Goal: Find specific page/section: Find specific page/section

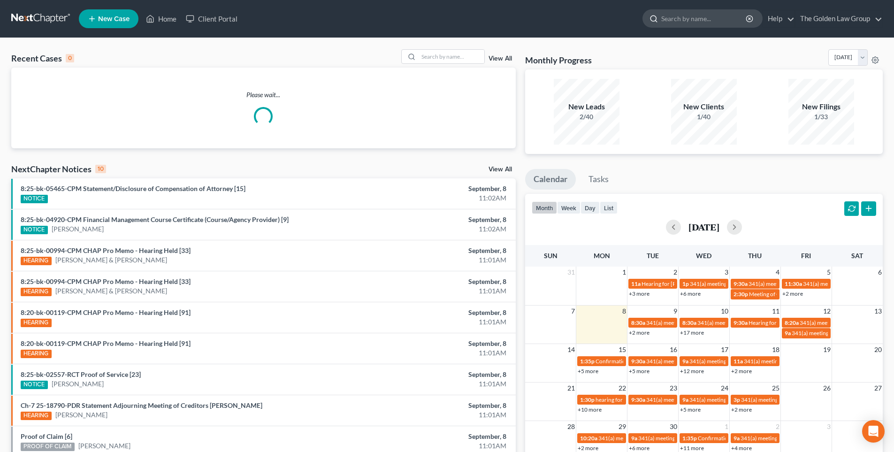
click at [672, 21] on input "search" at bounding box center [704, 18] width 86 height 17
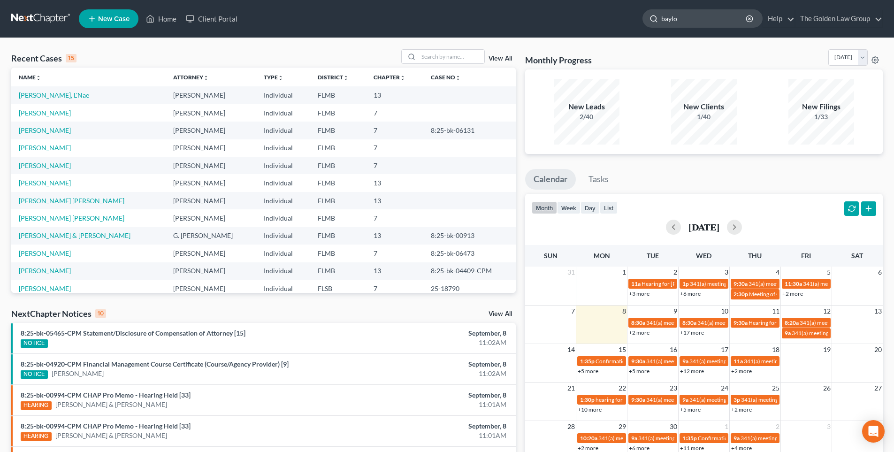
type input "baylor"
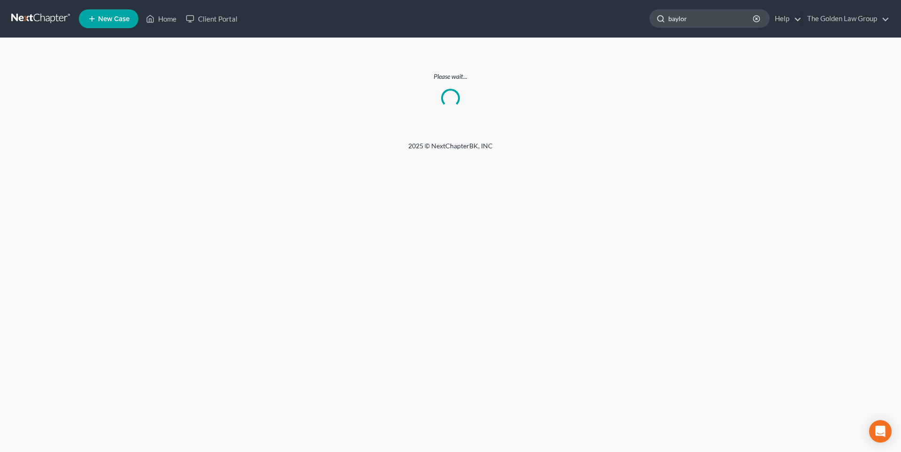
click at [699, 21] on input "baylor" at bounding box center [711, 18] width 86 height 17
type input "[PERSON_NAME]"
click at [554, 146] on div "2025 © NextChapterBK, INC" at bounding box center [450, 149] width 535 height 17
click at [700, 15] on input "baylor" at bounding box center [711, 18] width 86 height 17
type input "[PERSON_NAME]"
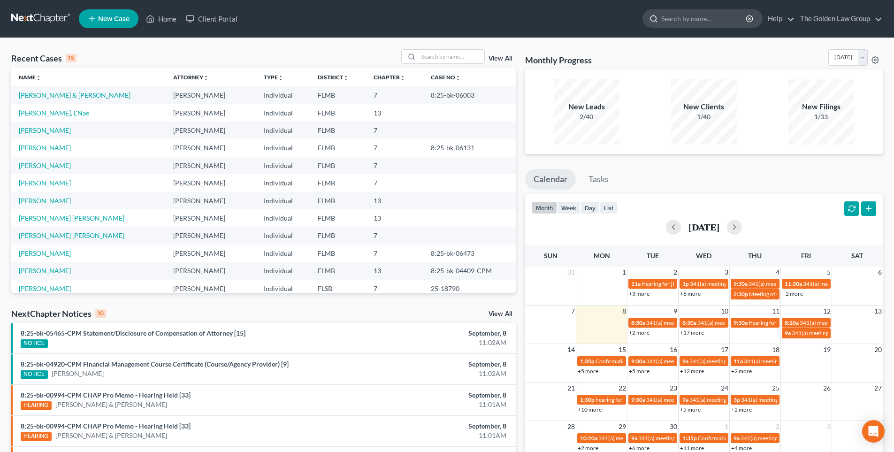
click at [677, 22] on input "search" at bounding box center [704, 18] width 86 height 17
type input "[PERSON_NAME]"
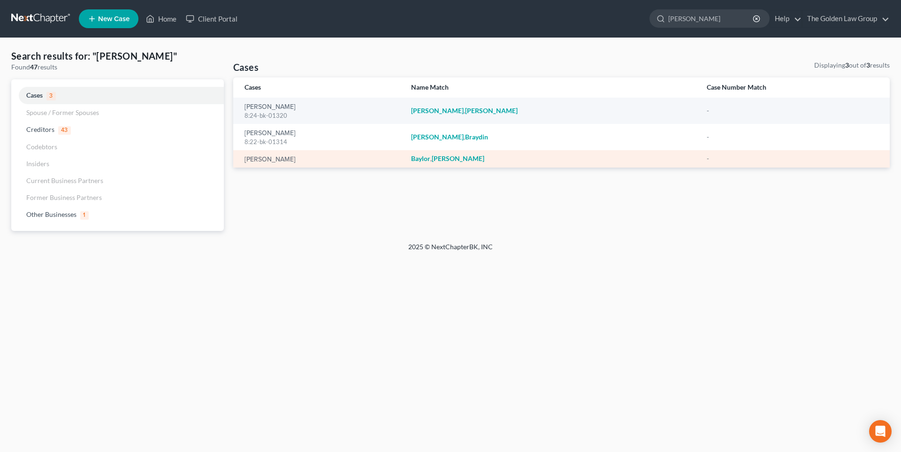
click at [430, 159] on em "Baylor" at bounding box center [420, 158] width 19 height 8
click at [275, 160] on link "[PERSON_NAME]" at bounding box center [269, 159] width 51 height 7
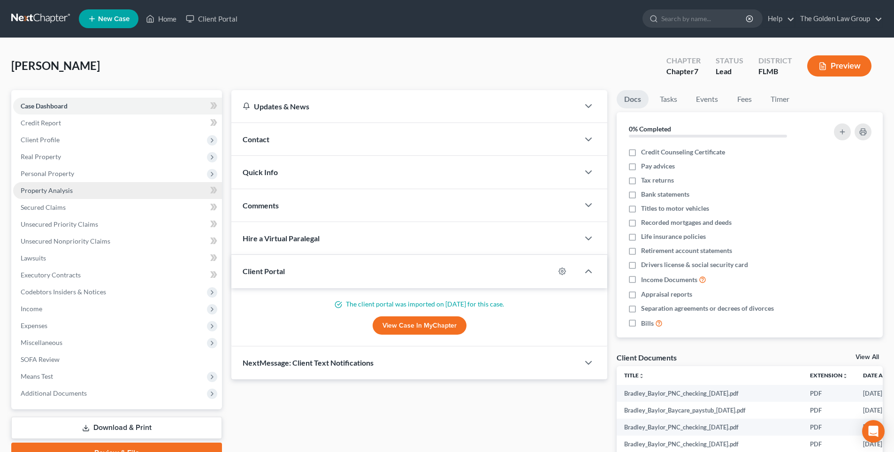
drag, startPoint x: 55, startPoint y: 191, endPoint x: 61, endPoint y: 195, distance: 6.8
click at [55, 191] on span "Property Analysis" at bounding box center [47, 190] width 52 height 8
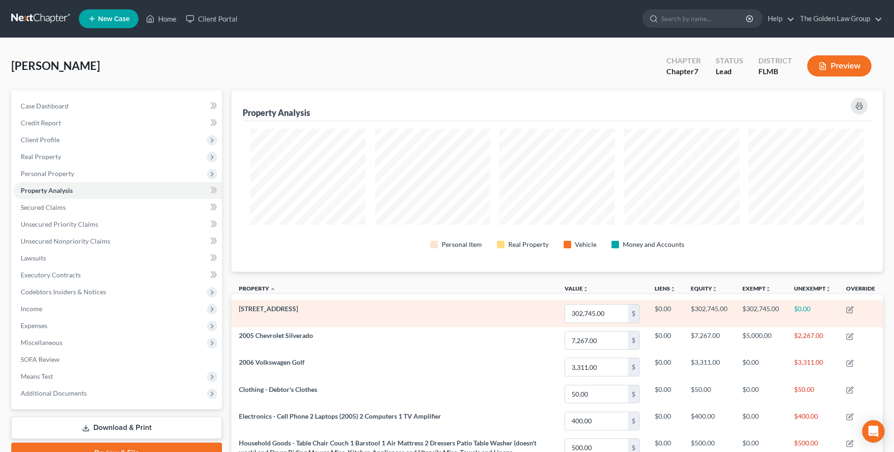
scroll to position [94, 0]
